Goal: Transaction & Acquisition: Purchase product/service

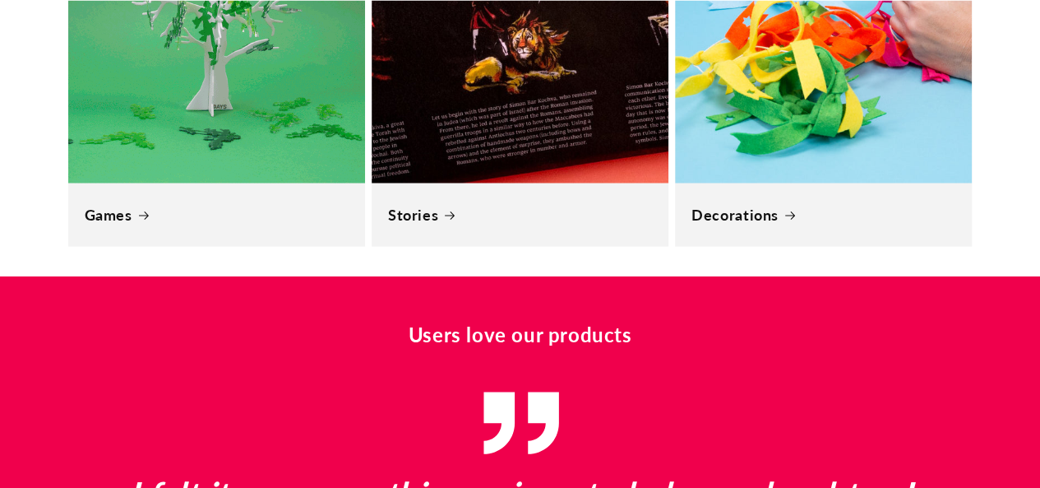
scroll to position [0, 879]
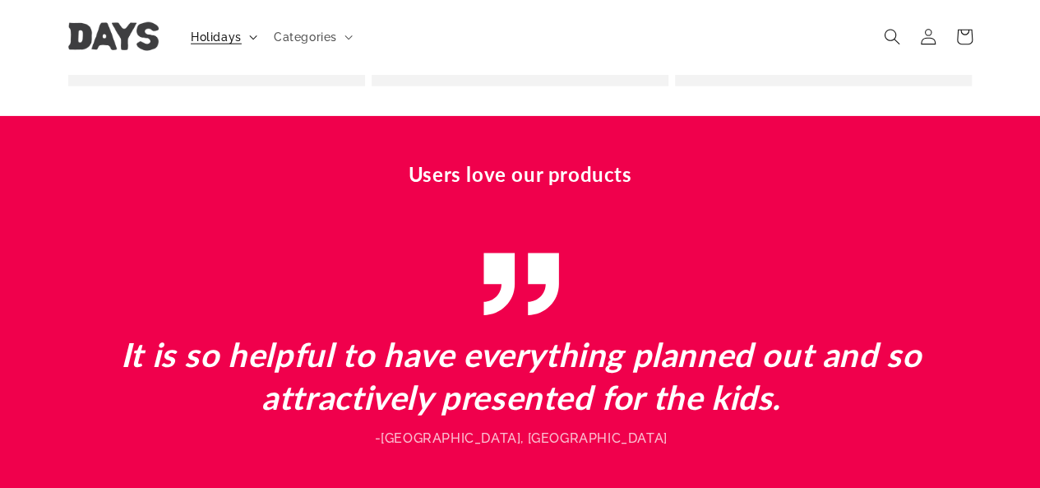
click at [222, 41] on span "Holidays" at bounding box center [216, 37] width 51 height 15
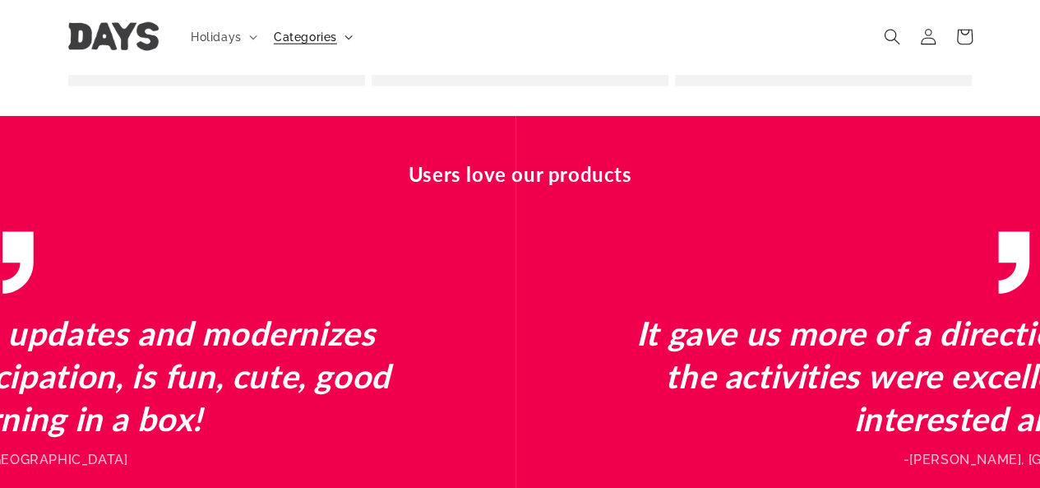
click at [304, 38] on span "Categories" at bounding box center [305, 37] width 63 height 15
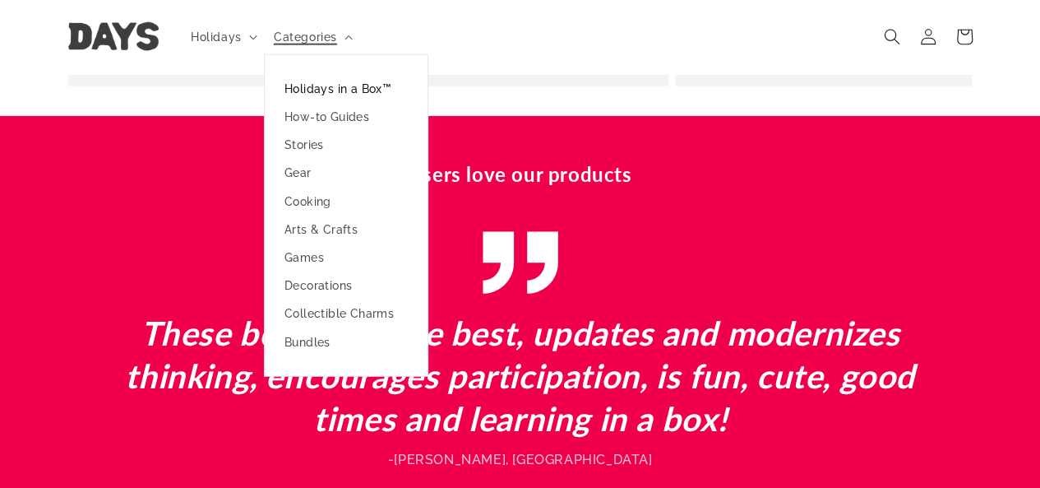
click at [327, 91] on link "Holidays in a Box™" at bounding box center [346, 89] width 163 height 28
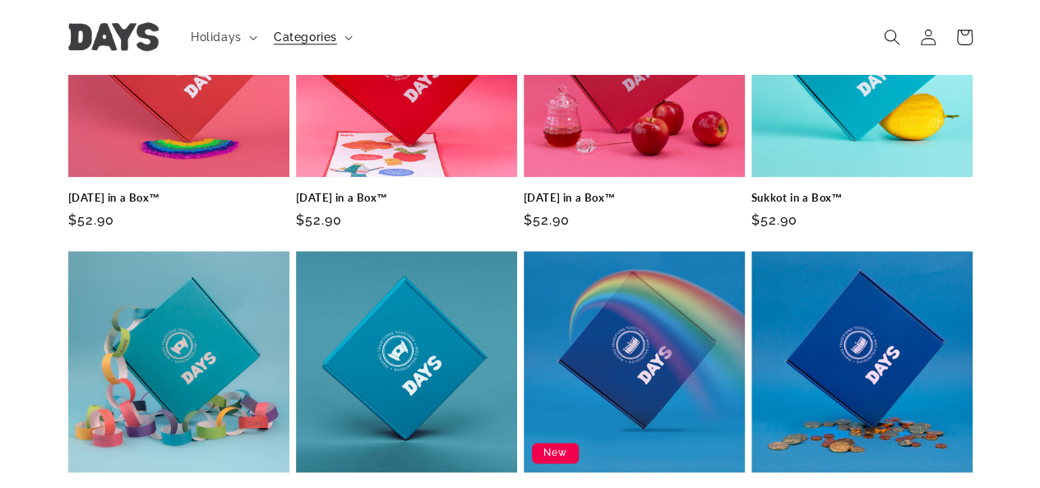
scroll to position [763, 0]
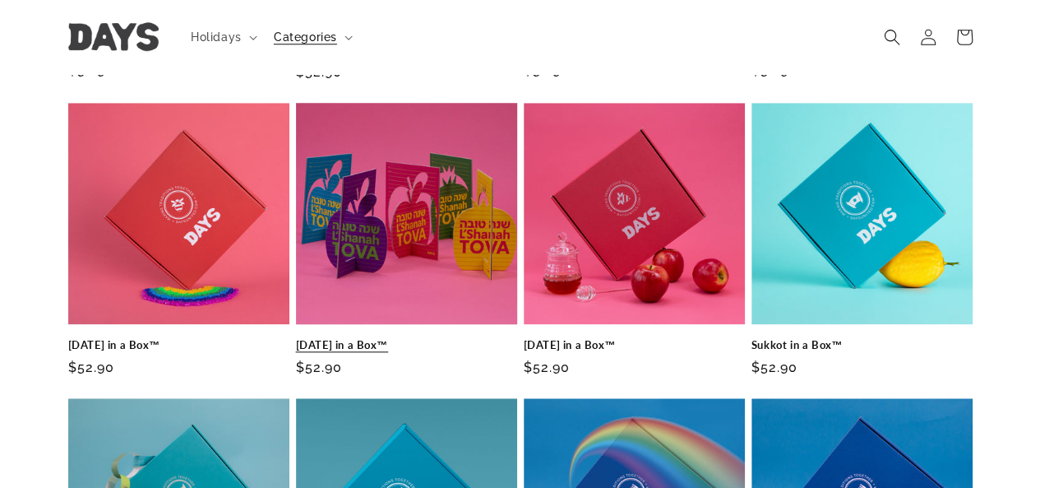
click at [362, 348] on link "Rosh Hashanah in a Box™" at bounding box center [406, 345] width 221 height 14
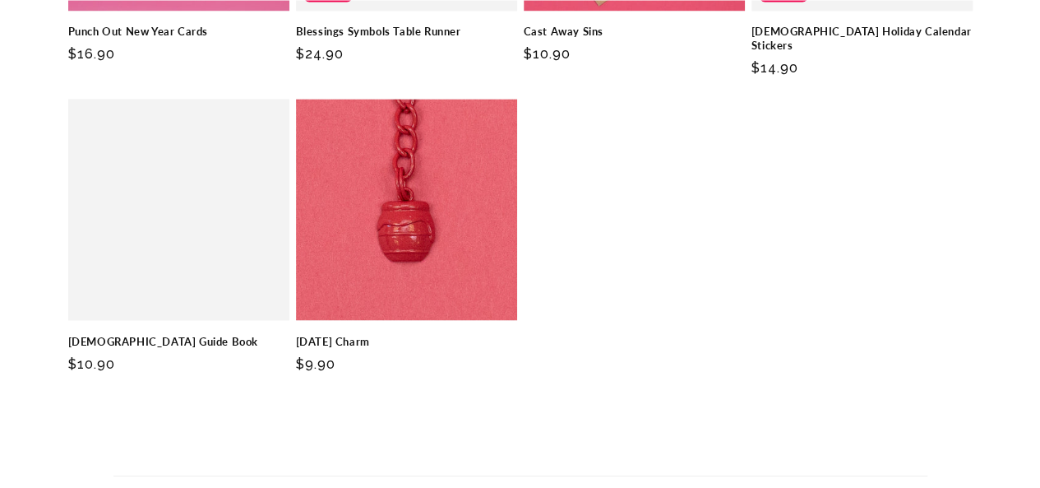
scroll to position [4397, 0]
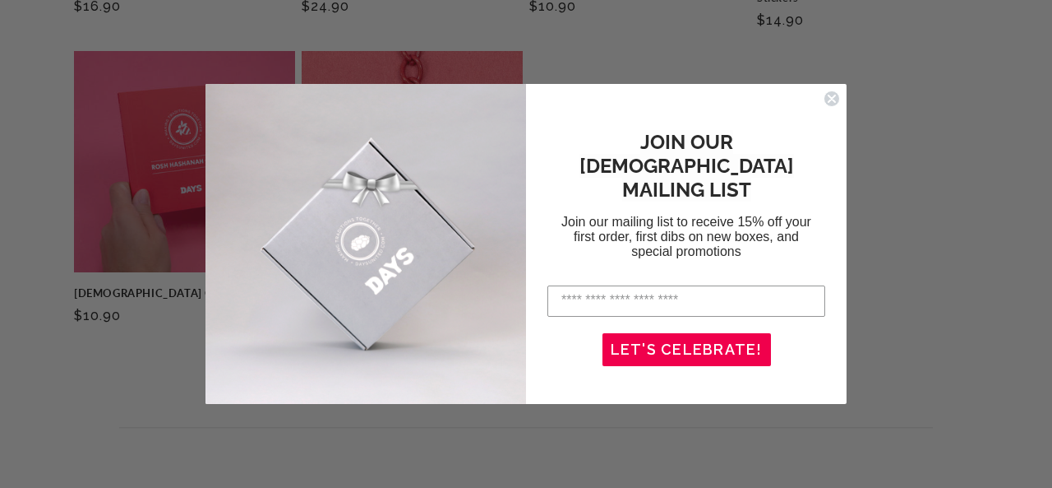
drag, startPoint x: 1052, startPoint y: 35, endPoint x: 972, endPoint y: 406, distance: 380.1
click at [835, 95] on icon "Close dialog" at bounding box center [832, 98] width 7 height 7
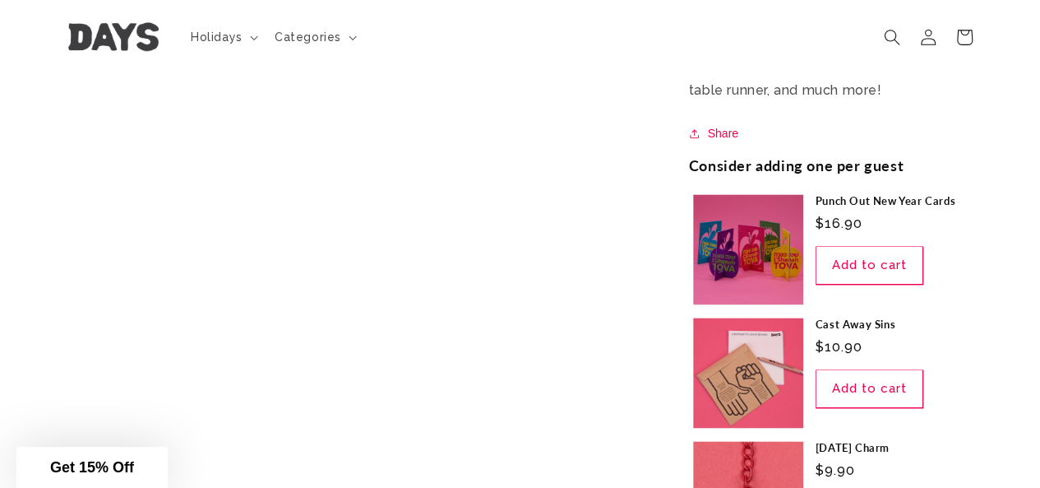
scroll to position [952, 0]
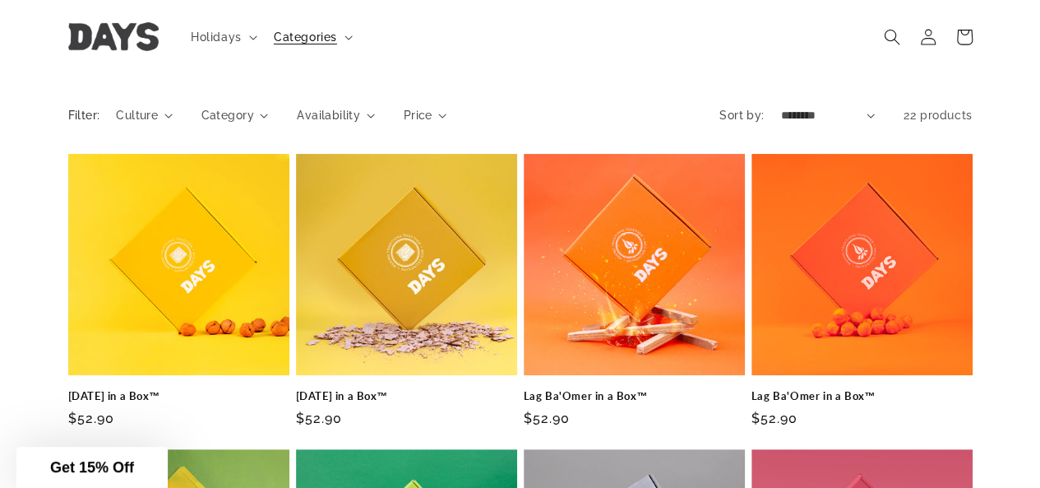
scroll to position [18, 0]
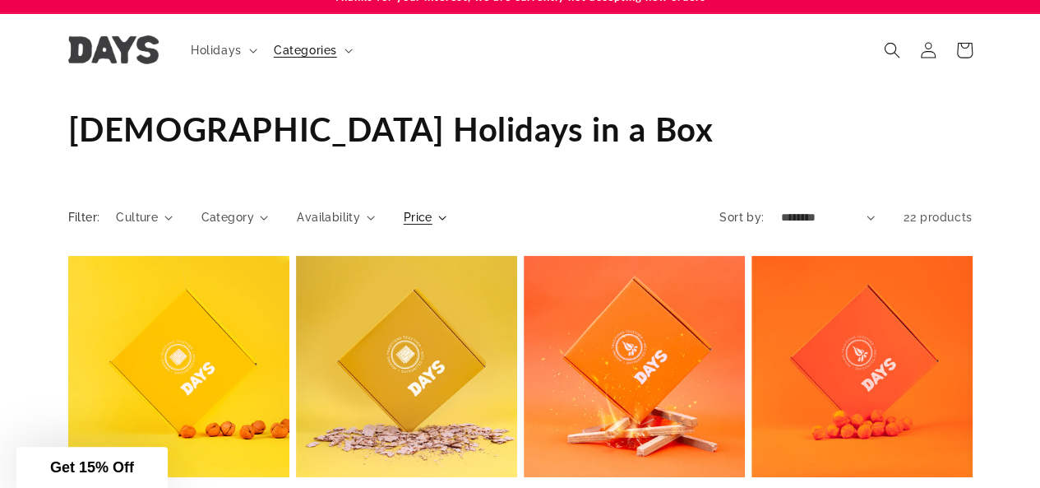
click at [423, 216] on span "Price" at bounding box center [418, 217] width 29 height 17
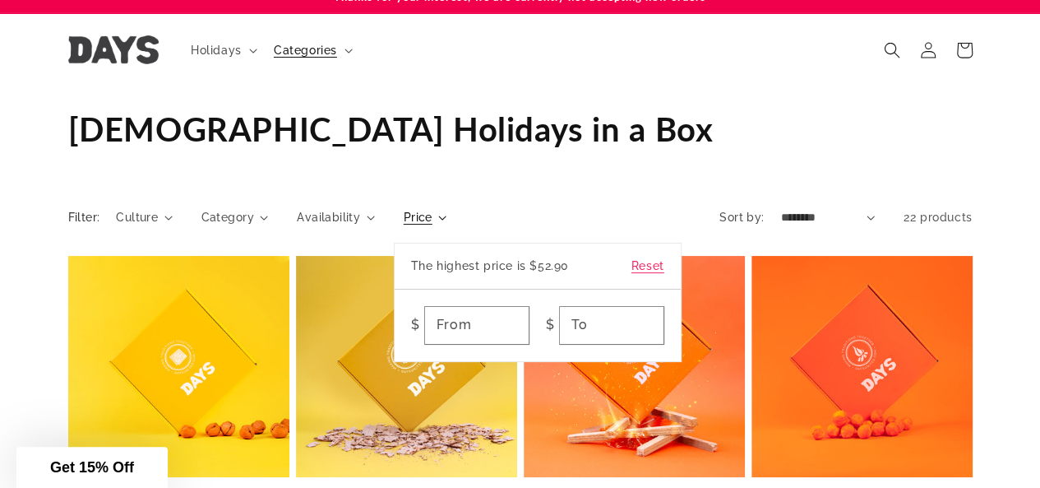
click at [447, 217] on summary "Price" at bounding box center [426, 217] width 44 height 17
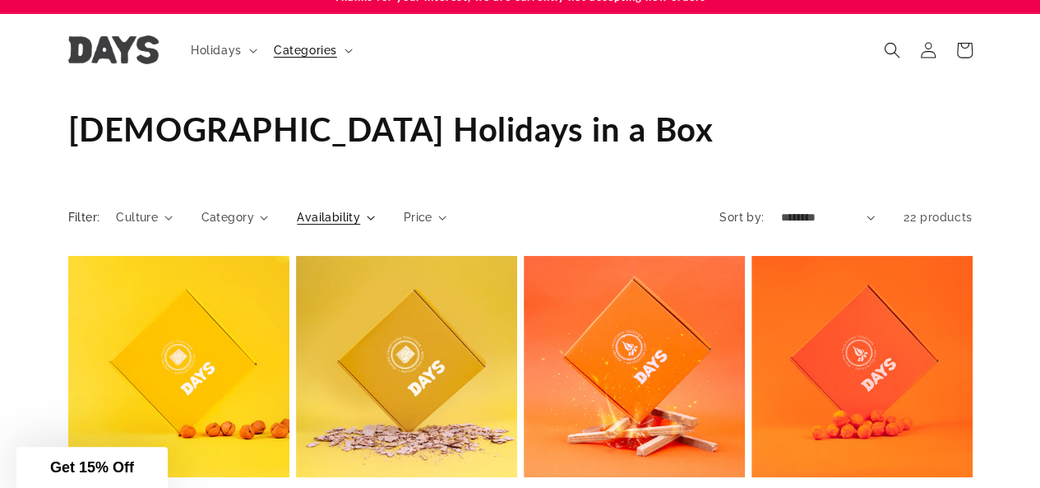
click at [349, 215] on span "Availability" at bounding box center [328, 217] width 63 height 17
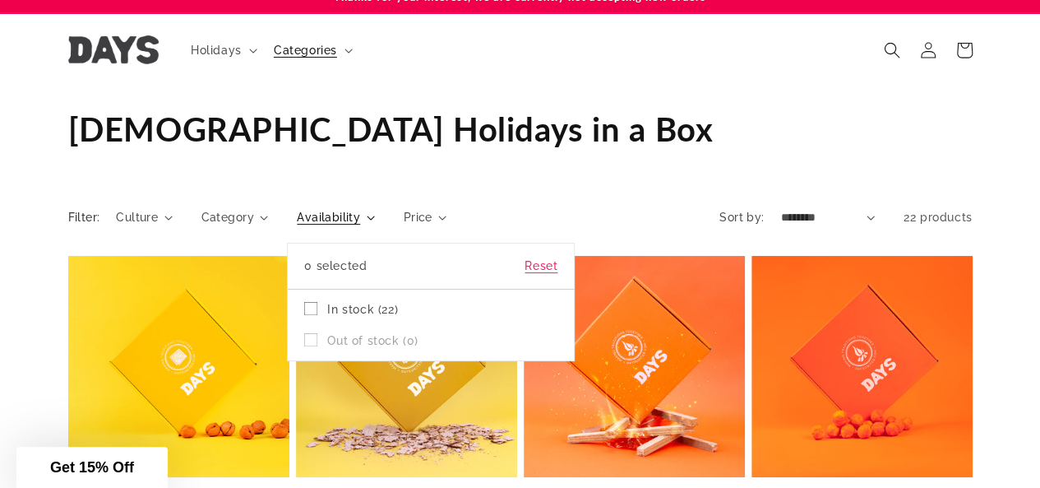
click at [297, 219] on summary "Availability" at bounding box center [335, 217] width 77 height 17
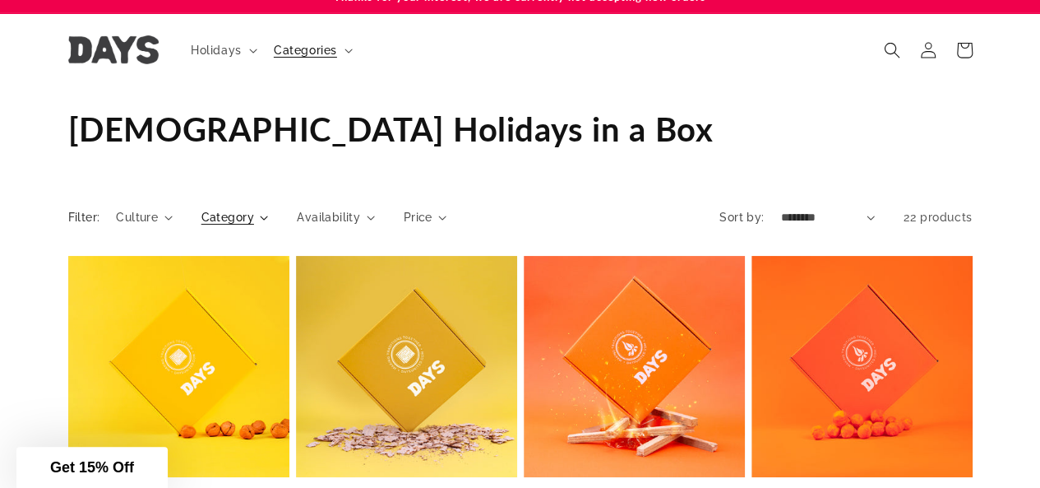
click at [263, 217] on icon "Category (0 selected)" at bounding box center [264, 217] width 8 height 5
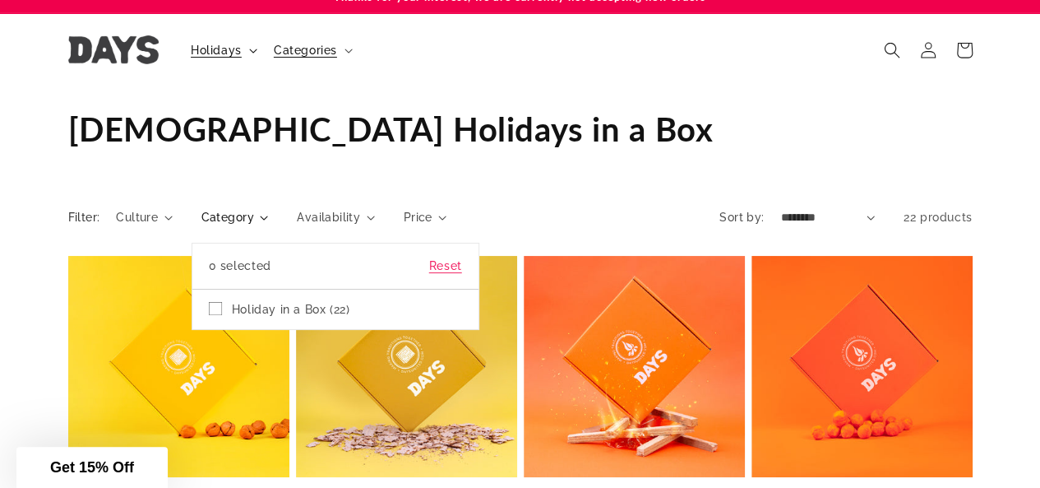
click at [222, 52] on span "Holidays" at bounding box center [216, 50] width 51 height 15
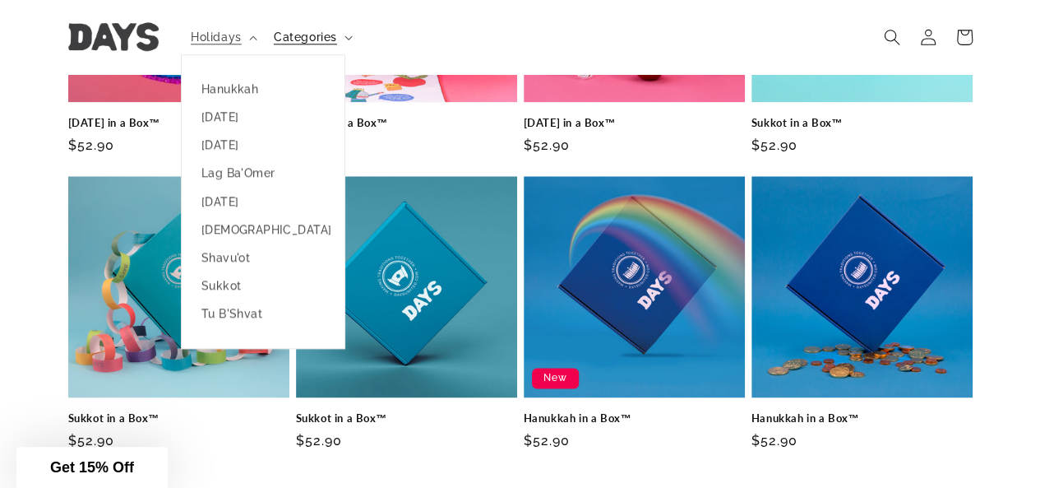
scroll to position [1008, 0]
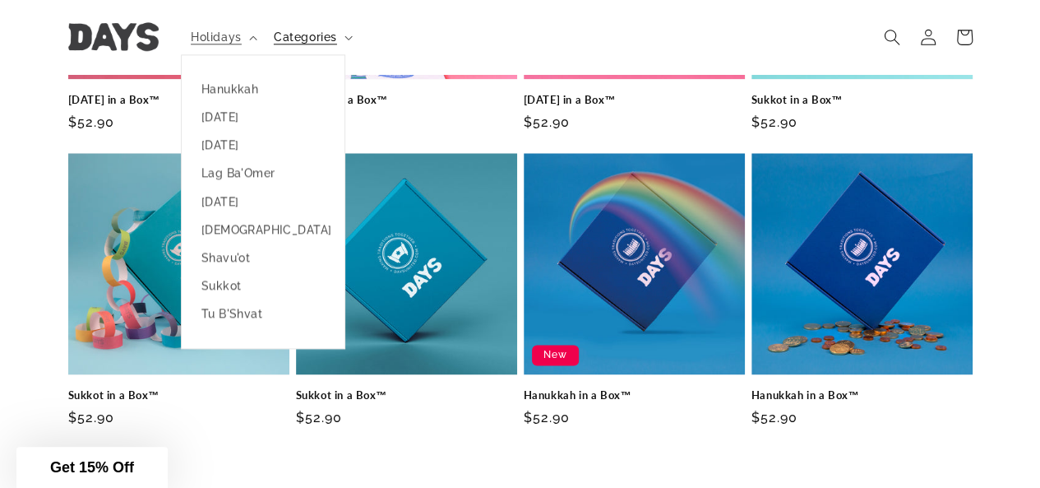
click at [94, 474] on span "Get 15% Off" at bounding box center [92, 467] width 84 height 16
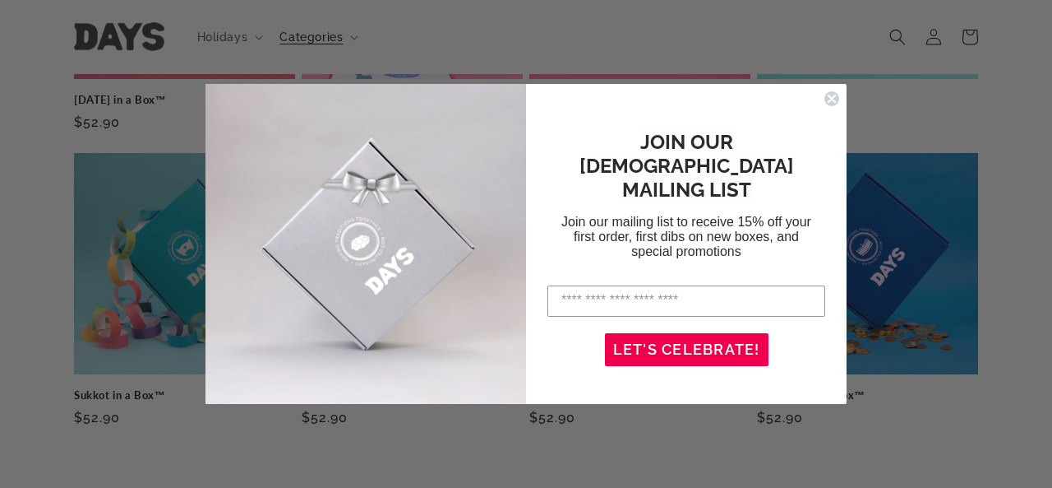
click at [835, 97] on circle "Close dialog" at bounding box center [833, 98] width 16 height 16
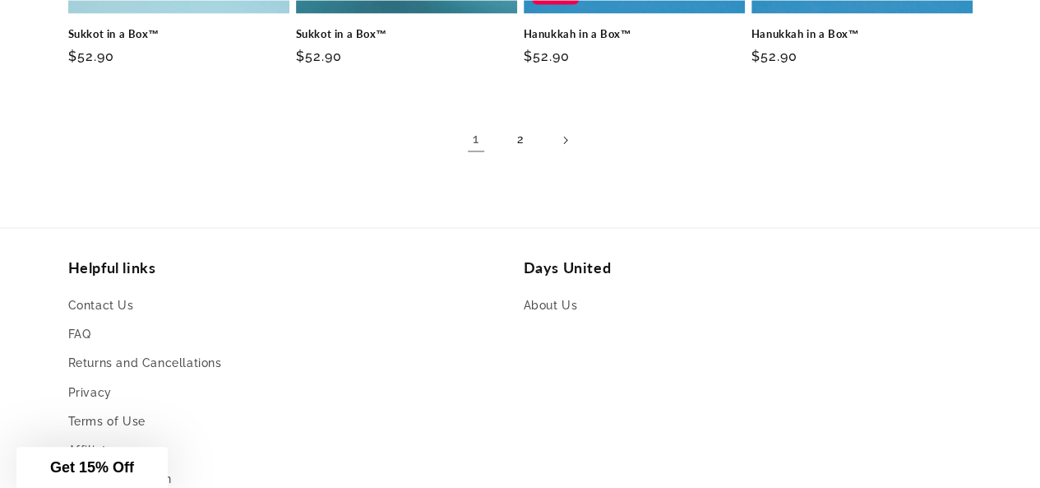
scroll to position [1447, 0]
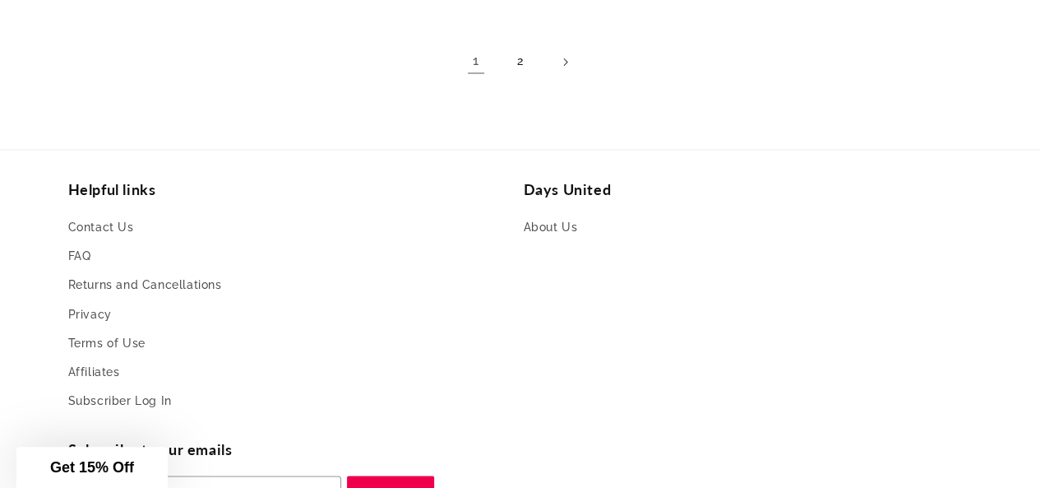
click at [77, 254] on link "FAQ" at bounding box center [79, 255] width 23 height 29
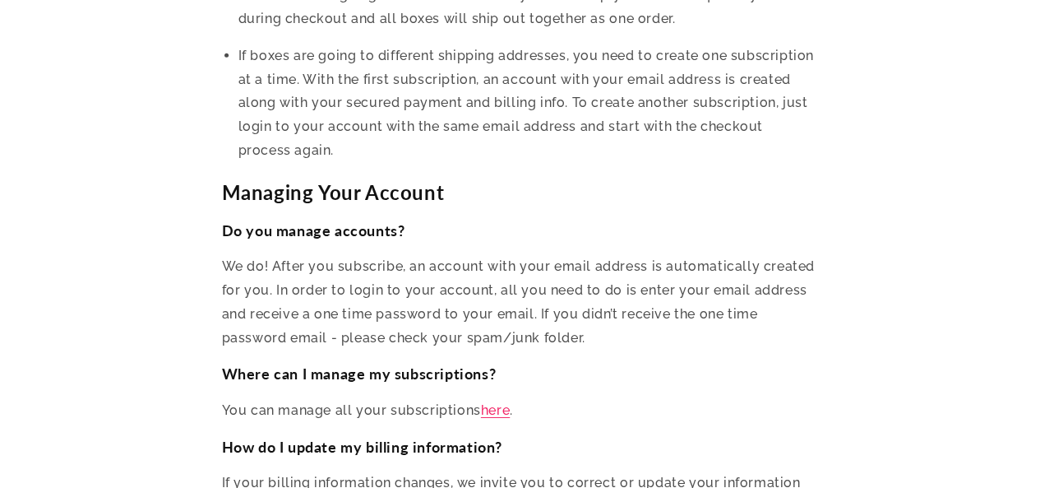
scroll to position [5684, 0]
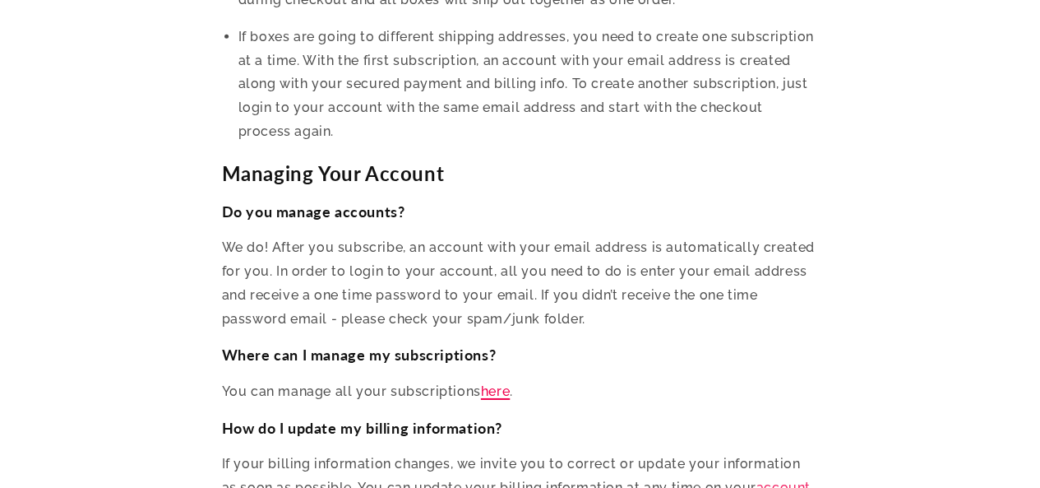
click at [500, 383] on link "here" at bounding box center [495, 391] width 29 height 16
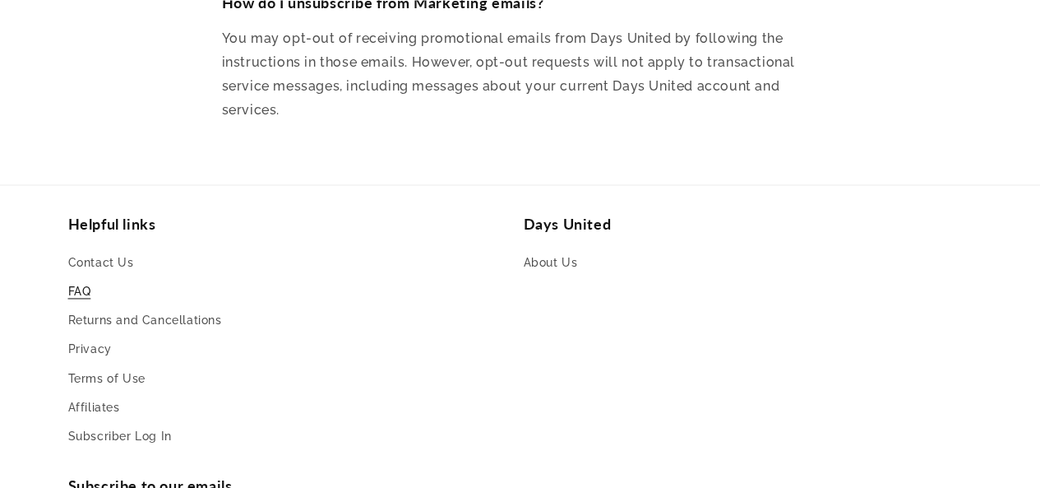
scroll to position [7354, 0]
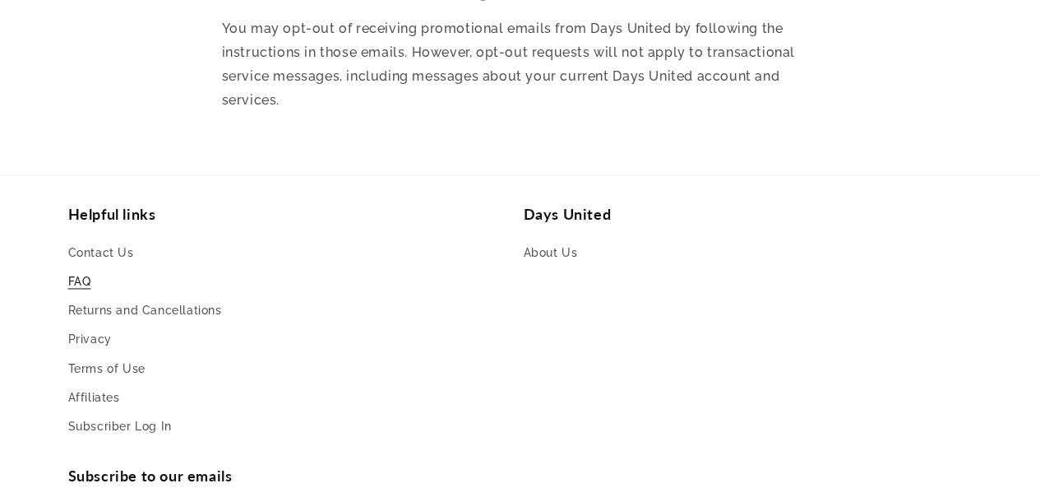
type input "**********"
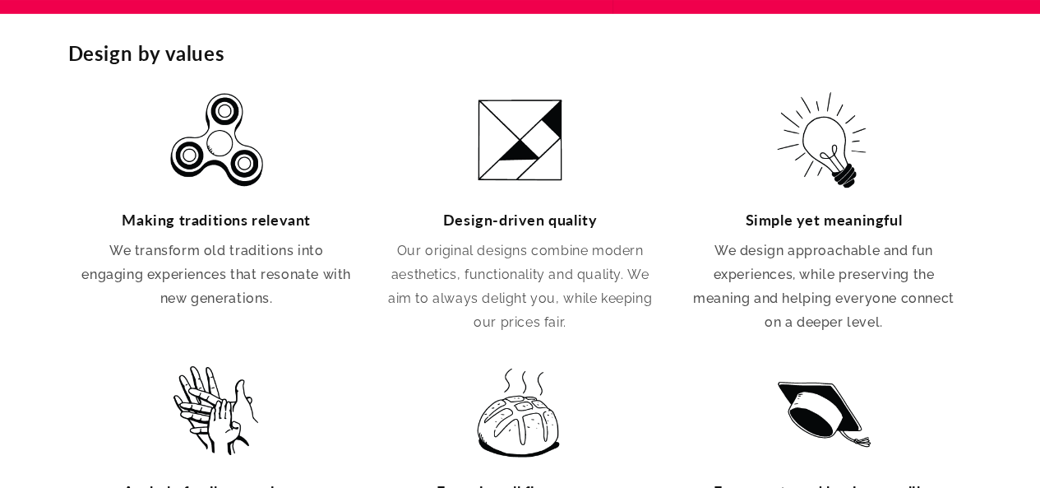
scroll to position [0, 387]
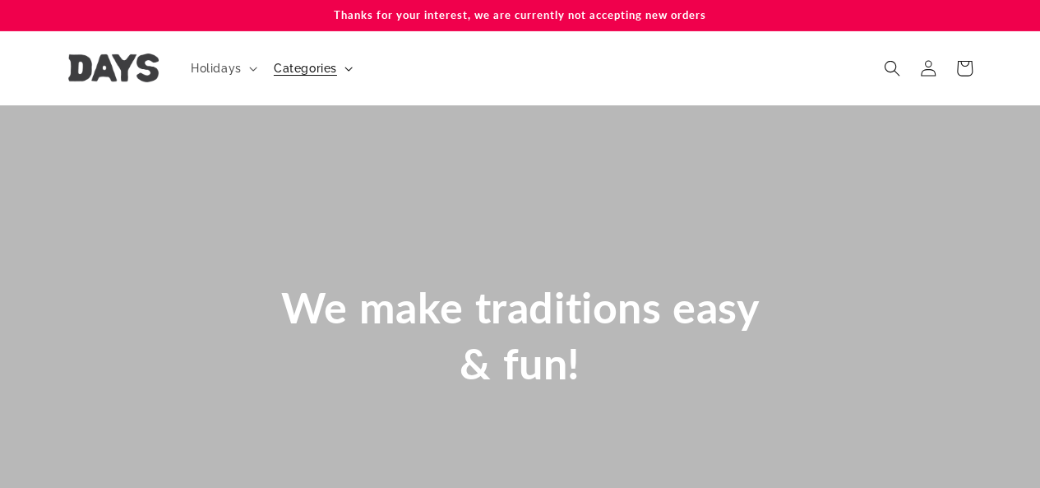
click at [327, 72] on span "Categories" at bounding box center [305, 68] width 63 height 15
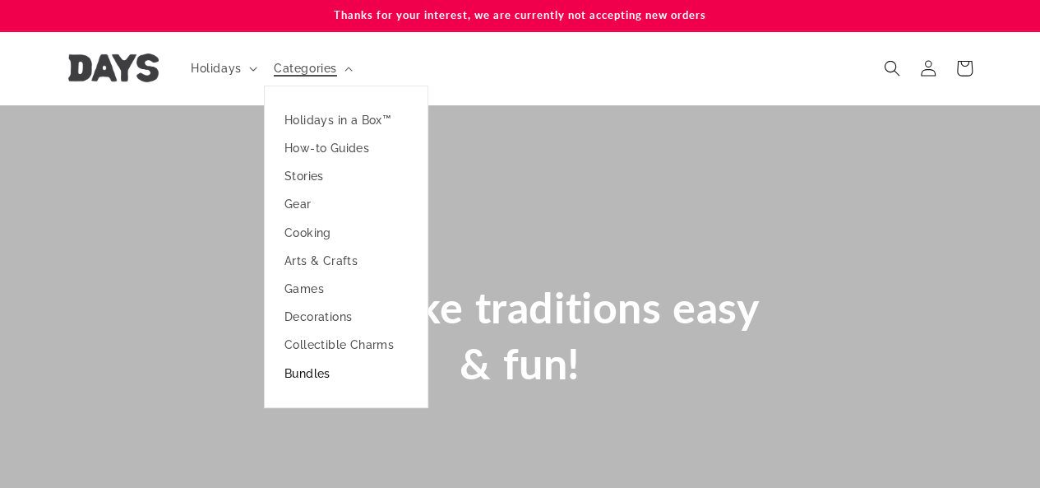
click at [312, 374] on link "Bundles" at bounding box center [346, 373] width 163 height 28
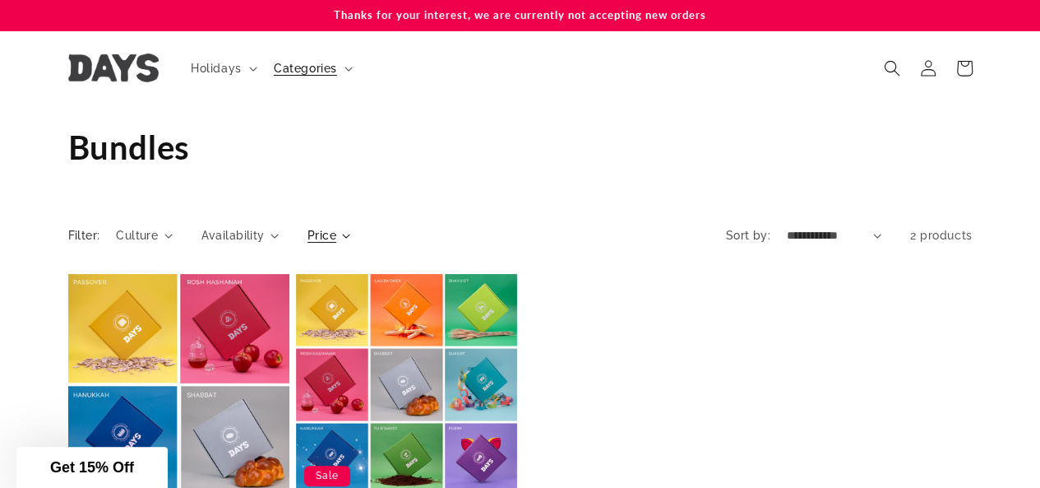
click at [339, 234] on summary "Price" at bounding box center [329, 235] width 44 height 17
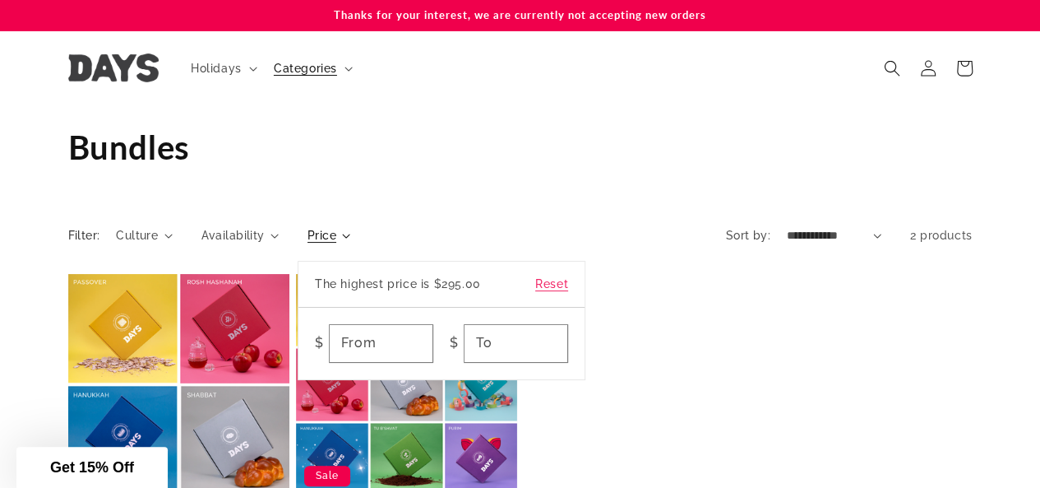
click at [339, 234] on summary "Price" at bounding box center [329, 235] width 44 height 17
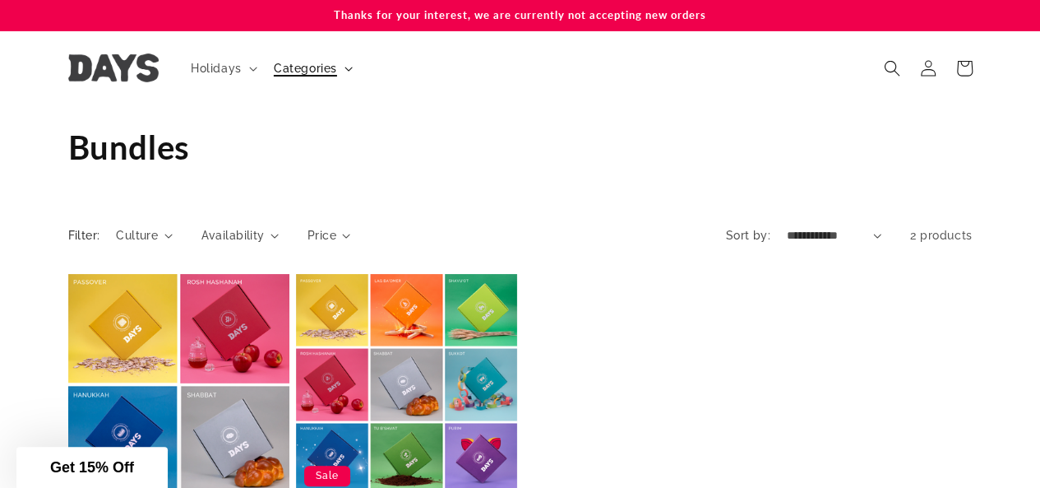
click at [315, 71] on span "Categories" at bounding box center [305, 68] width 63 height 15
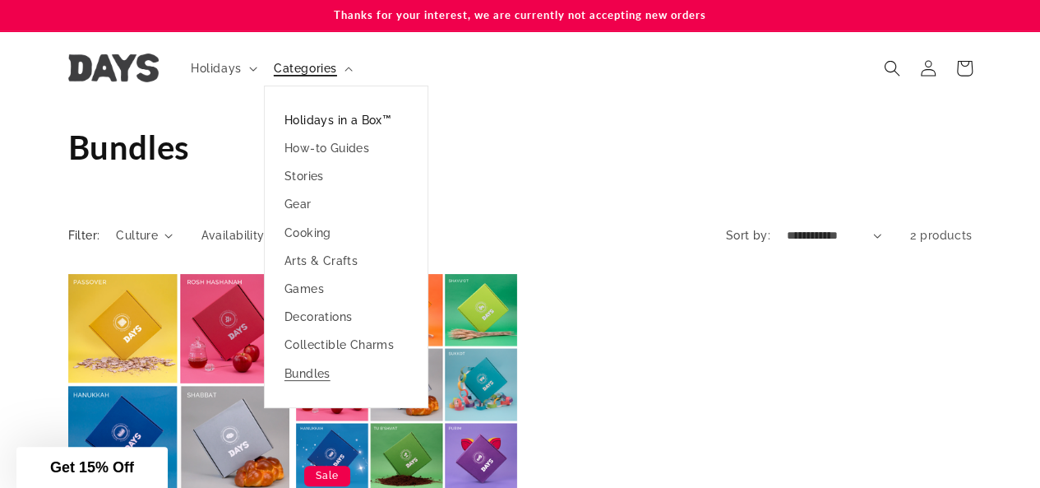
click at [322, 118] on link "Holidays in a Box™" at bounding box center [346, 120] width 163 height 28
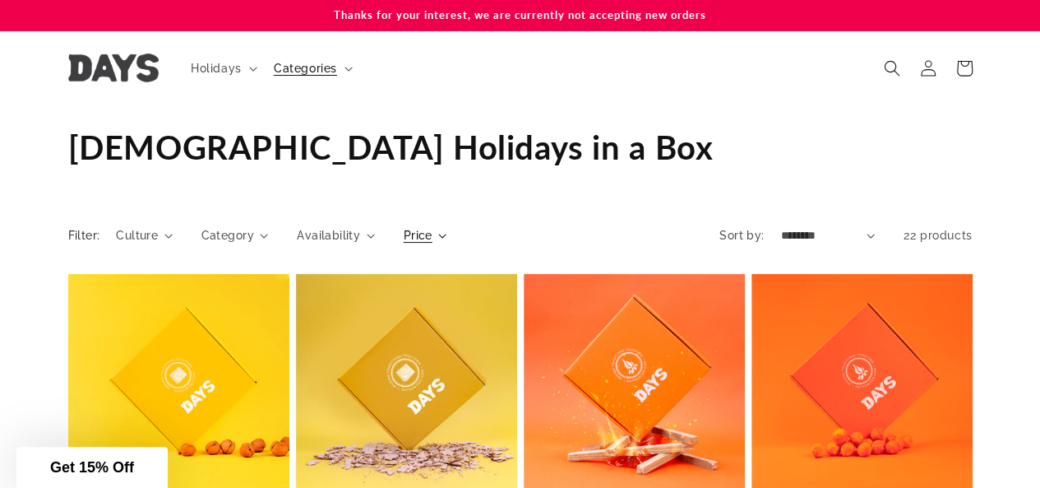
click at [437, 233] on summary "Price" at bounding box center [426, 235] width 44 height 17
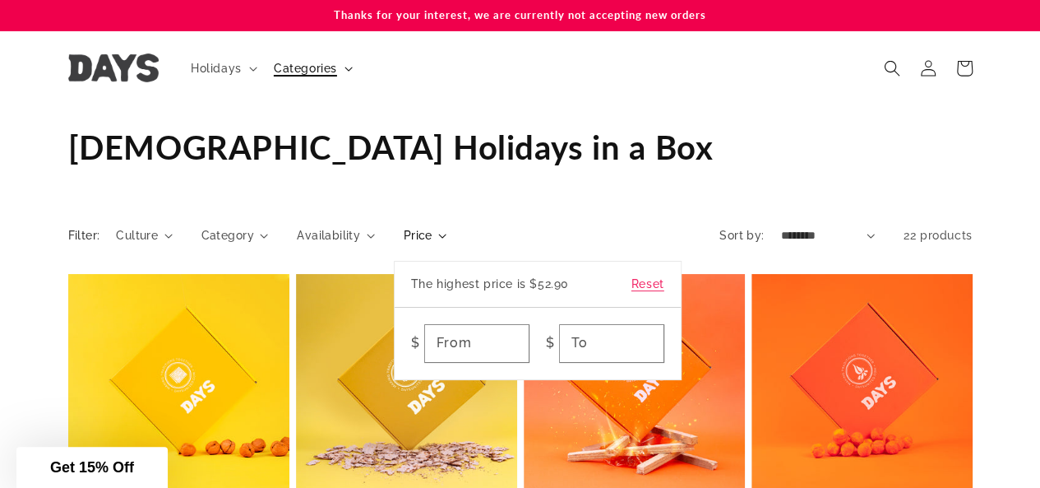
click at [298, 71] on span "Categories" at bounding box center [305, 68] width 63 height 15
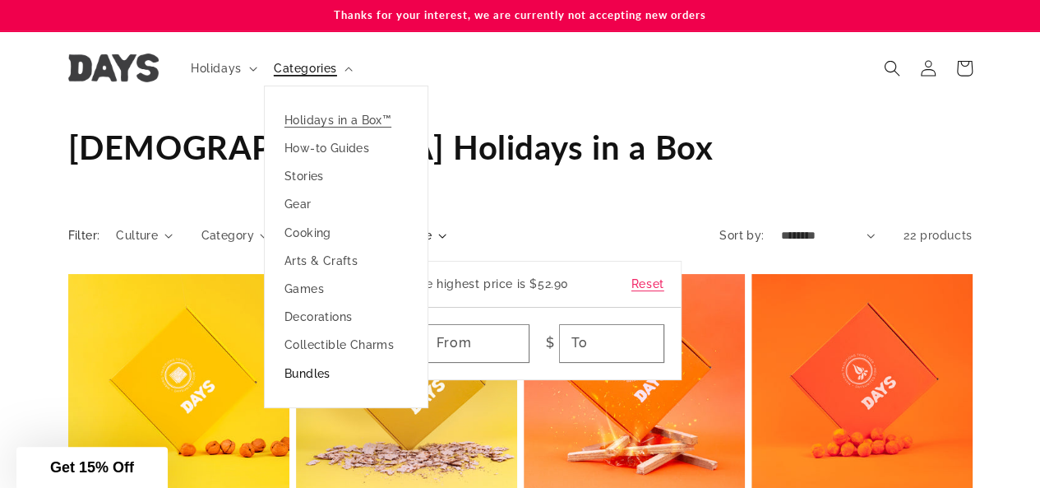
click at [298, 371] on link "Bundles" at bounding box center [346, 373] width 163 height 28
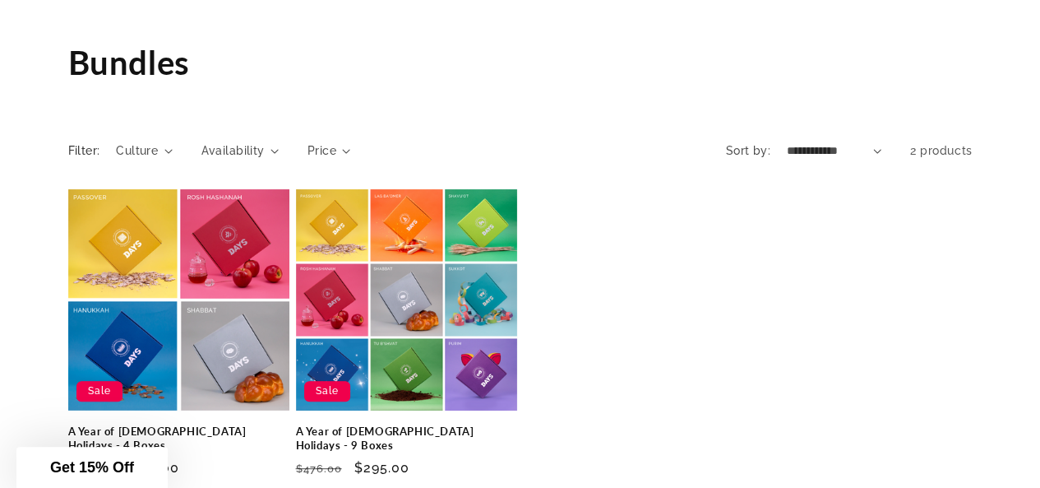
scroll to position [130, 0]
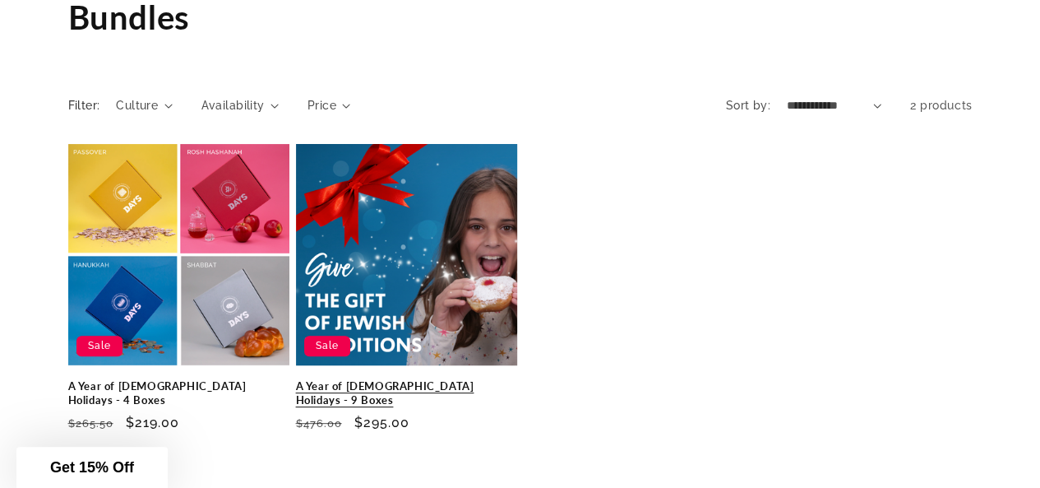
click at [406, 386] on link "A Year of [DEMOGRAPHIC_DATA] Holidays - 9 Boxes" at bounding box center [406, 393] width 221 height 28
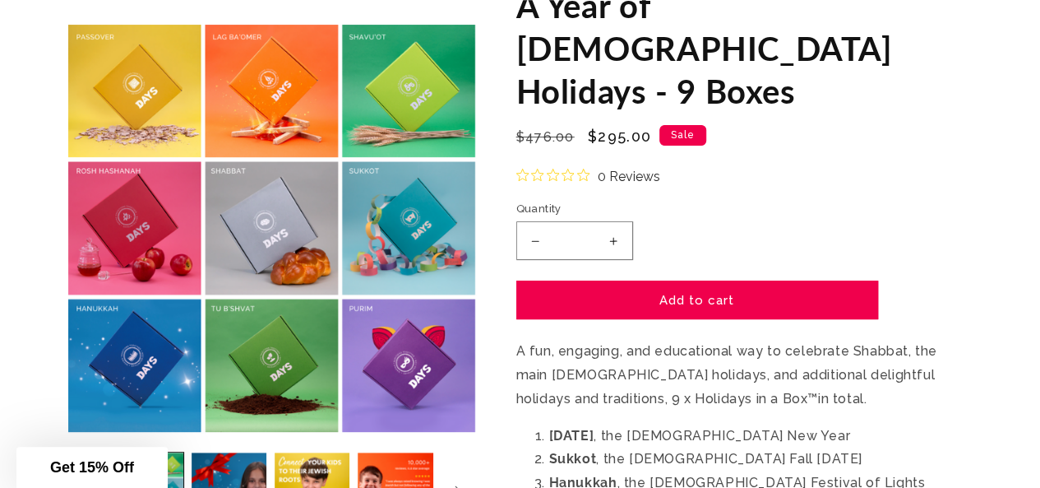
scroll to position [293, 0]
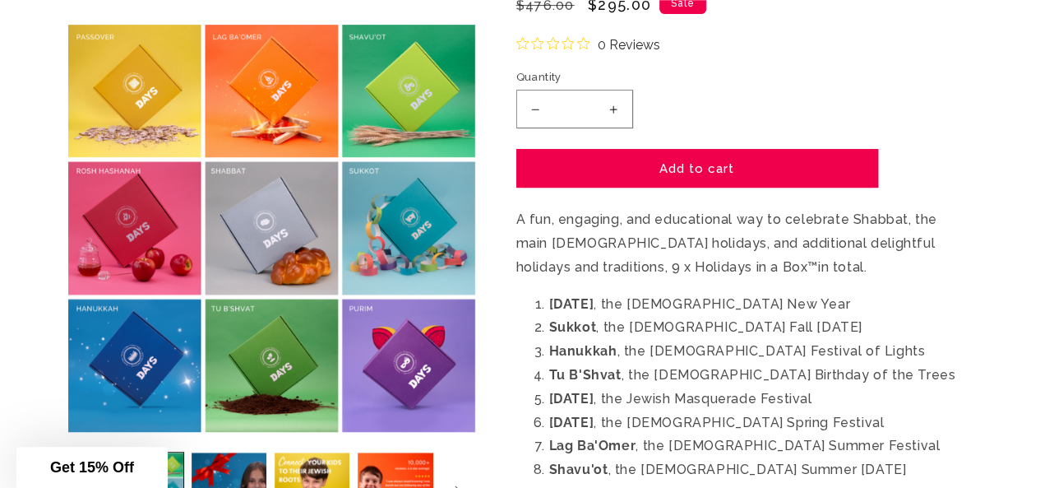
drag, startPoint x: 1049, startPoint y: 44, endPoint x: 1047, endPoint y: 64, distance: 19.8
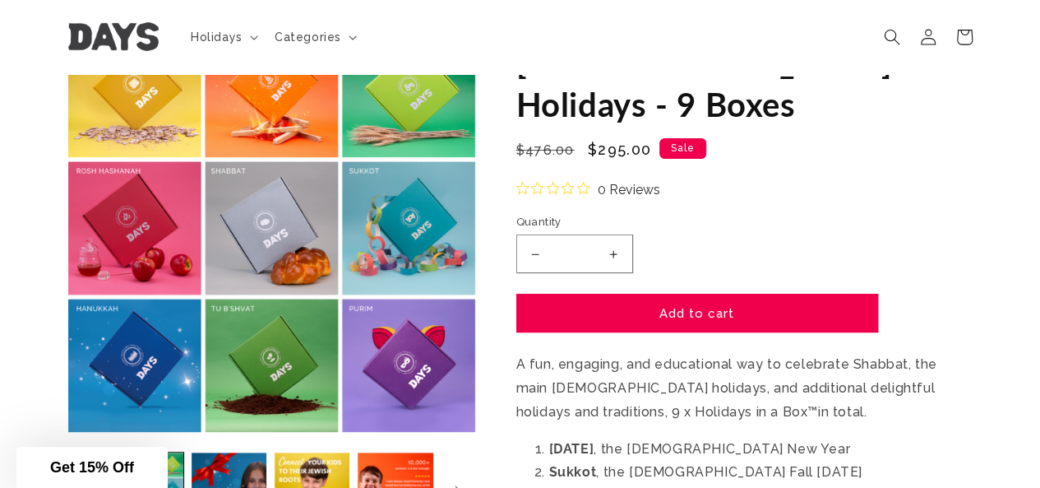
scroll to position [82, 0]
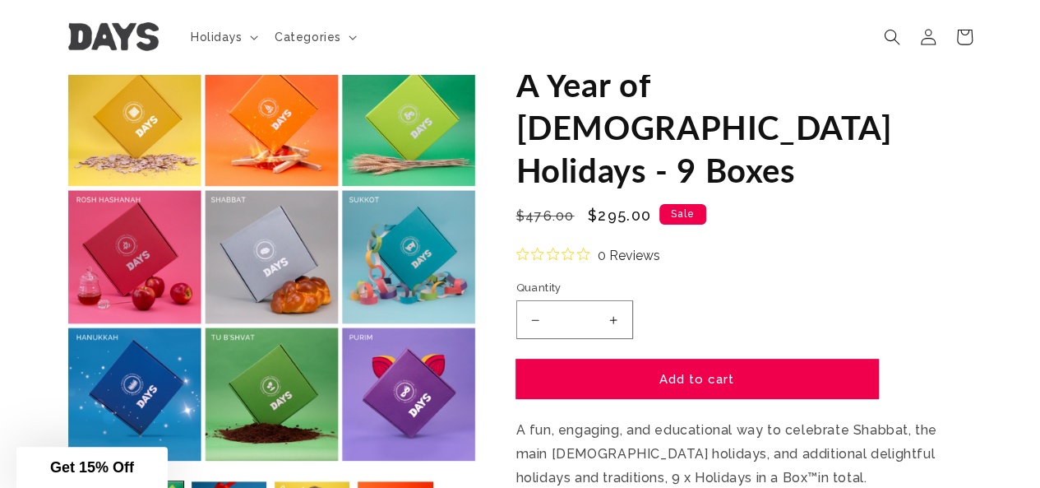
click at [714, 359] on button "Add to cart" at bounding box center [697, 378] width 362 height 39
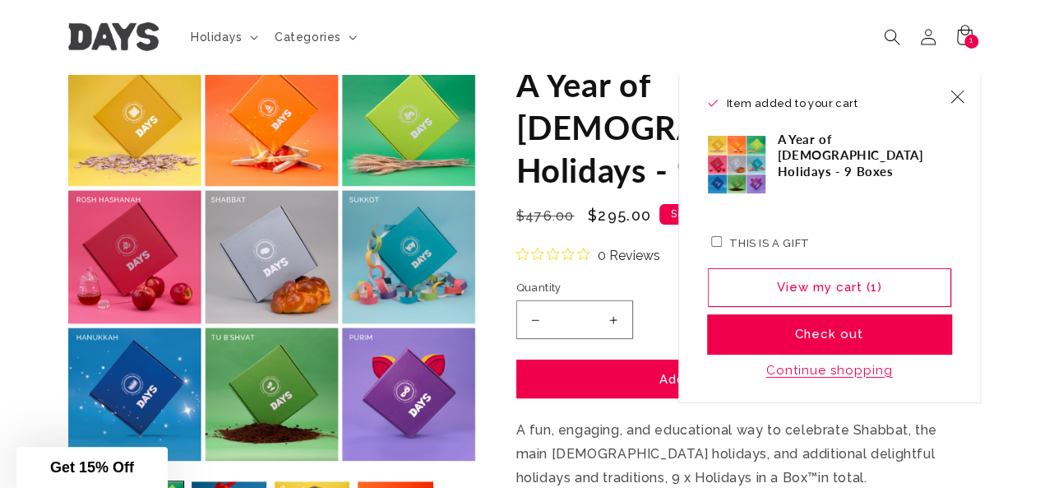
click at [837, 338] on button "Check out" at bounding box center [829, 334] width 243 height 39
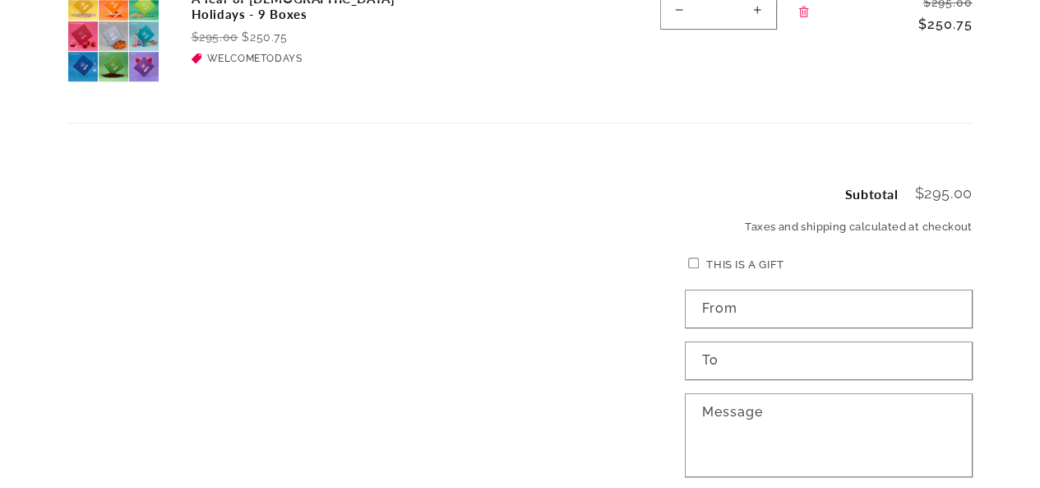
scroll to position [386, 0]
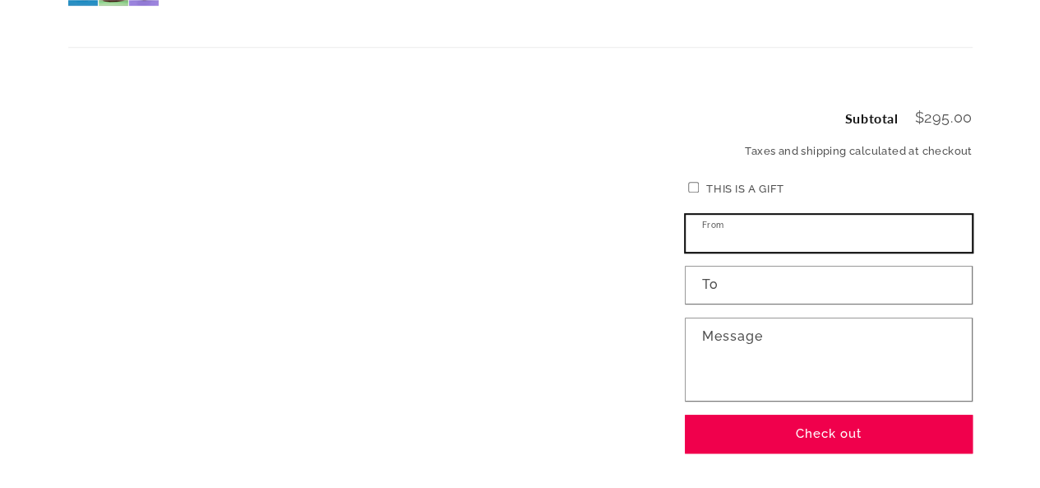
click at [775, 237] on input "From" at bounding box center [829, 233] width 286 height 37
type input "**********"
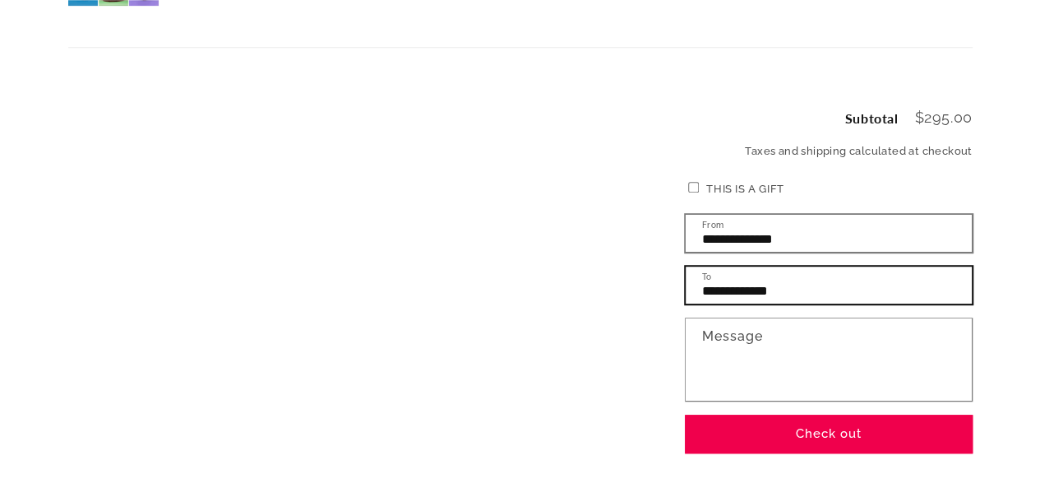
type input "**********"
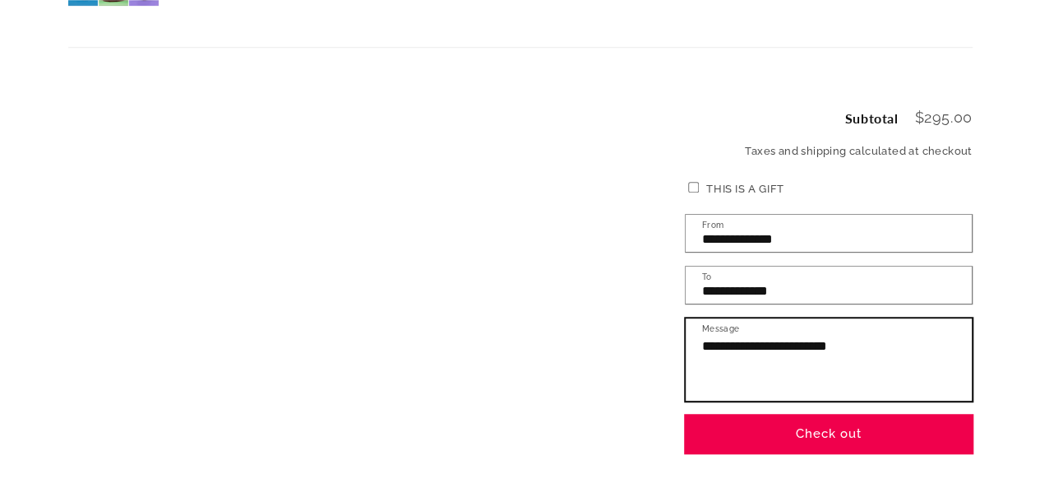
type textarea "**********"
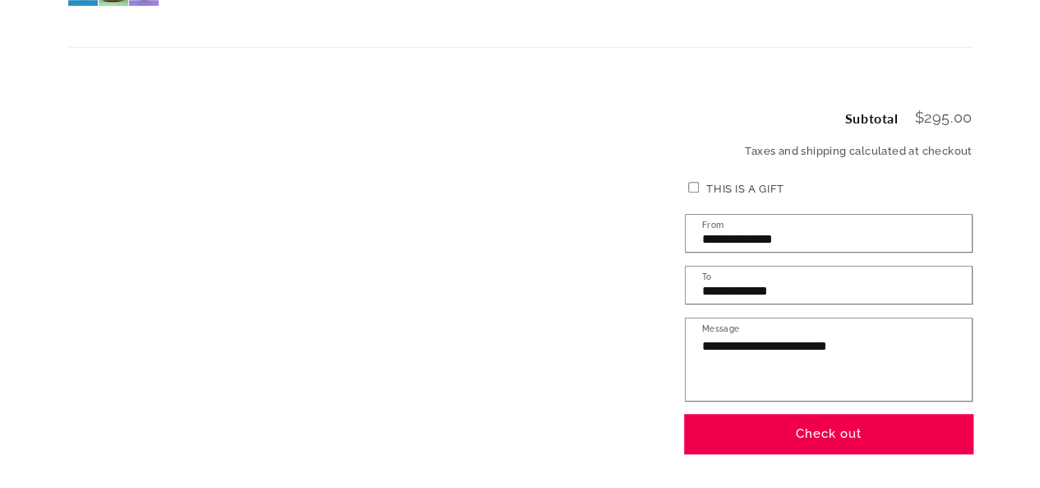
click at [842, 437] on button "Check out" at bounding box center [829, 433] width 288 height 39
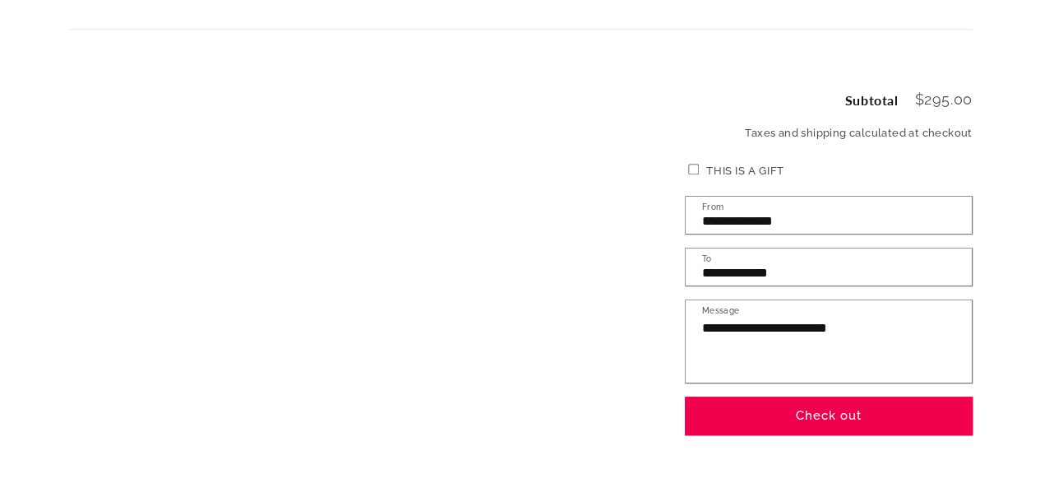
scroll to position [508, 0]
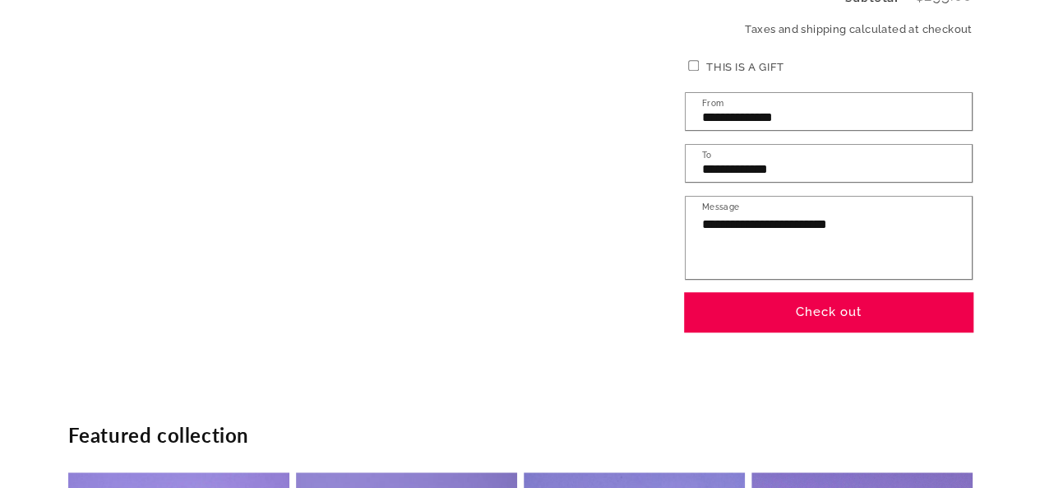
click at [823, 311] on button "Check out" at bounding box center [829, 312] width 288 height 39
